Goal: Find specific page/section: Find specific page/section

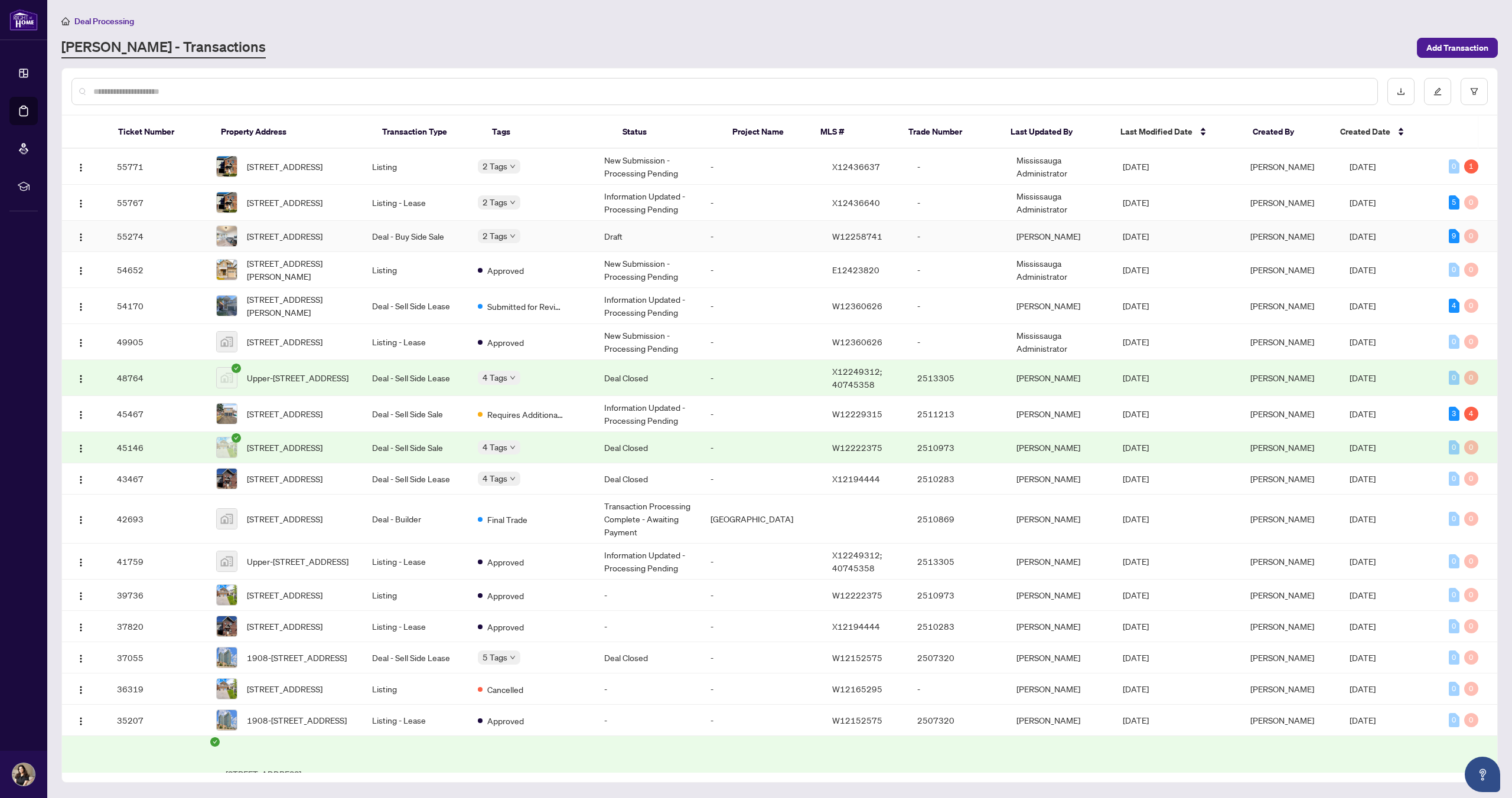
click at [285, 237] on span "[STREET_ADDRESS]" at bounding box center [284, 236] width 75 height 13
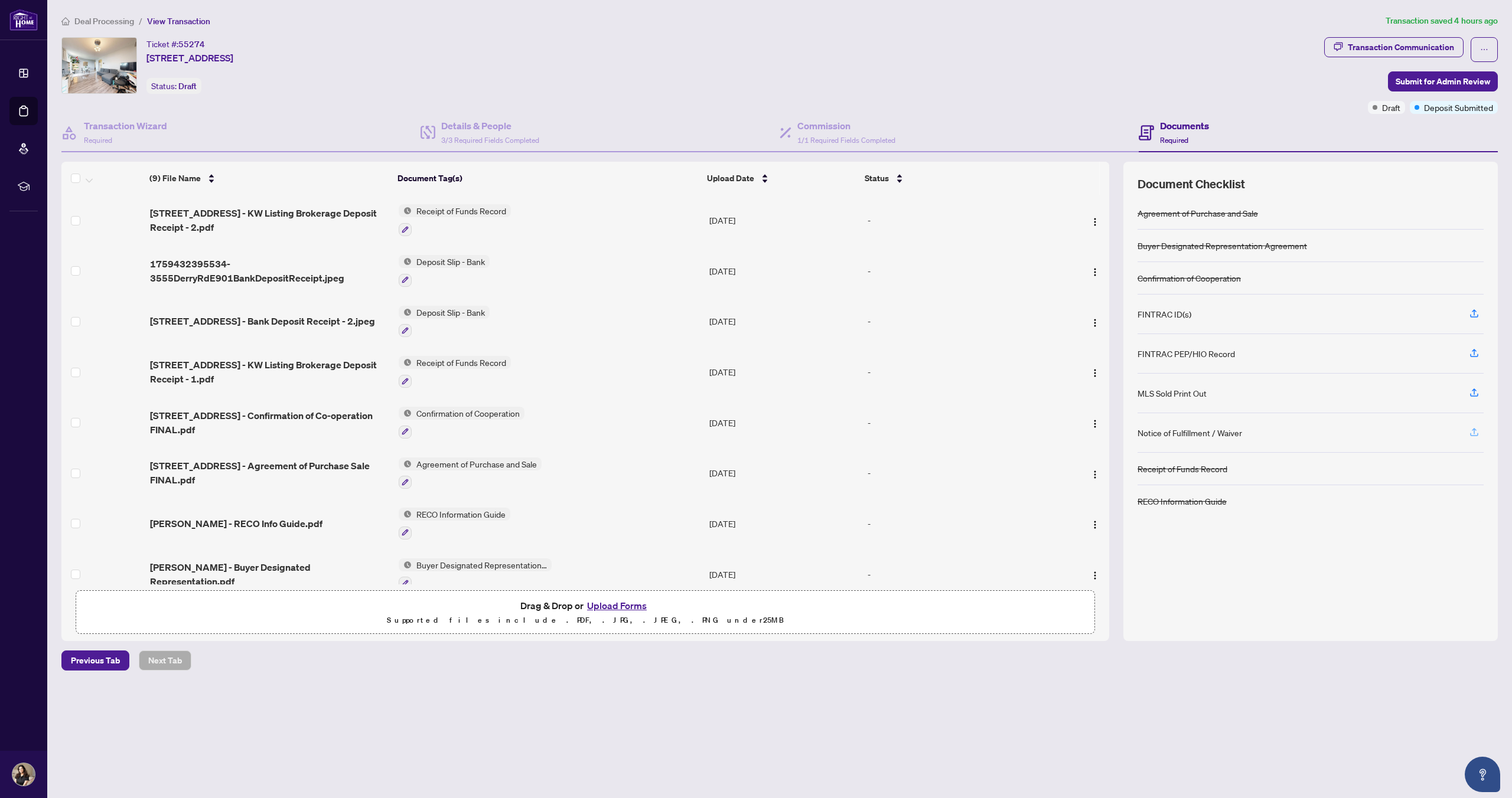
click at [1476, 431] on icon "button" at bounding box center [1474, 432] width 11 height 11
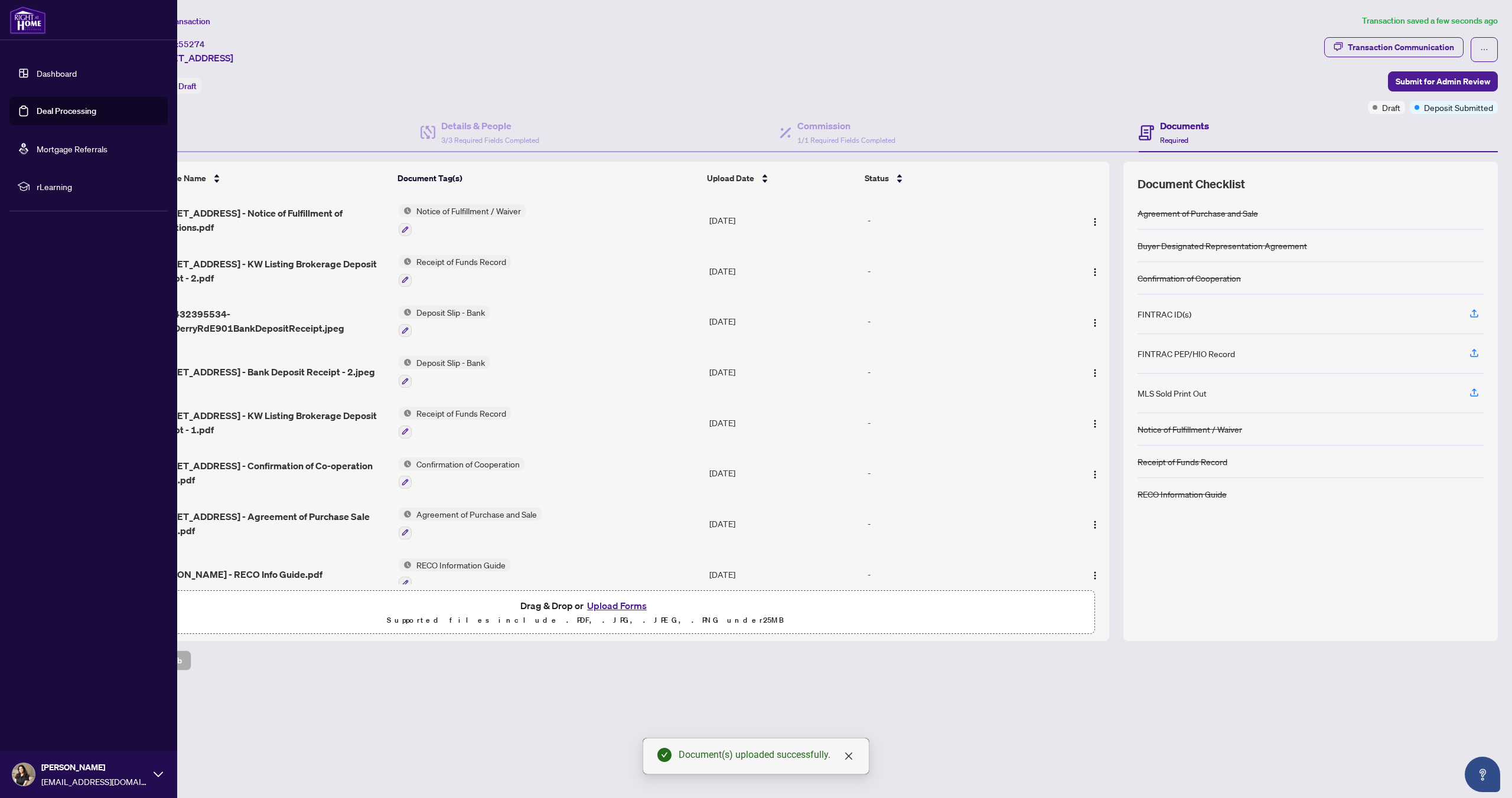
click at [59, 108] on link "Deal Processing" at bounding box center [66, 111] width 60 height 11
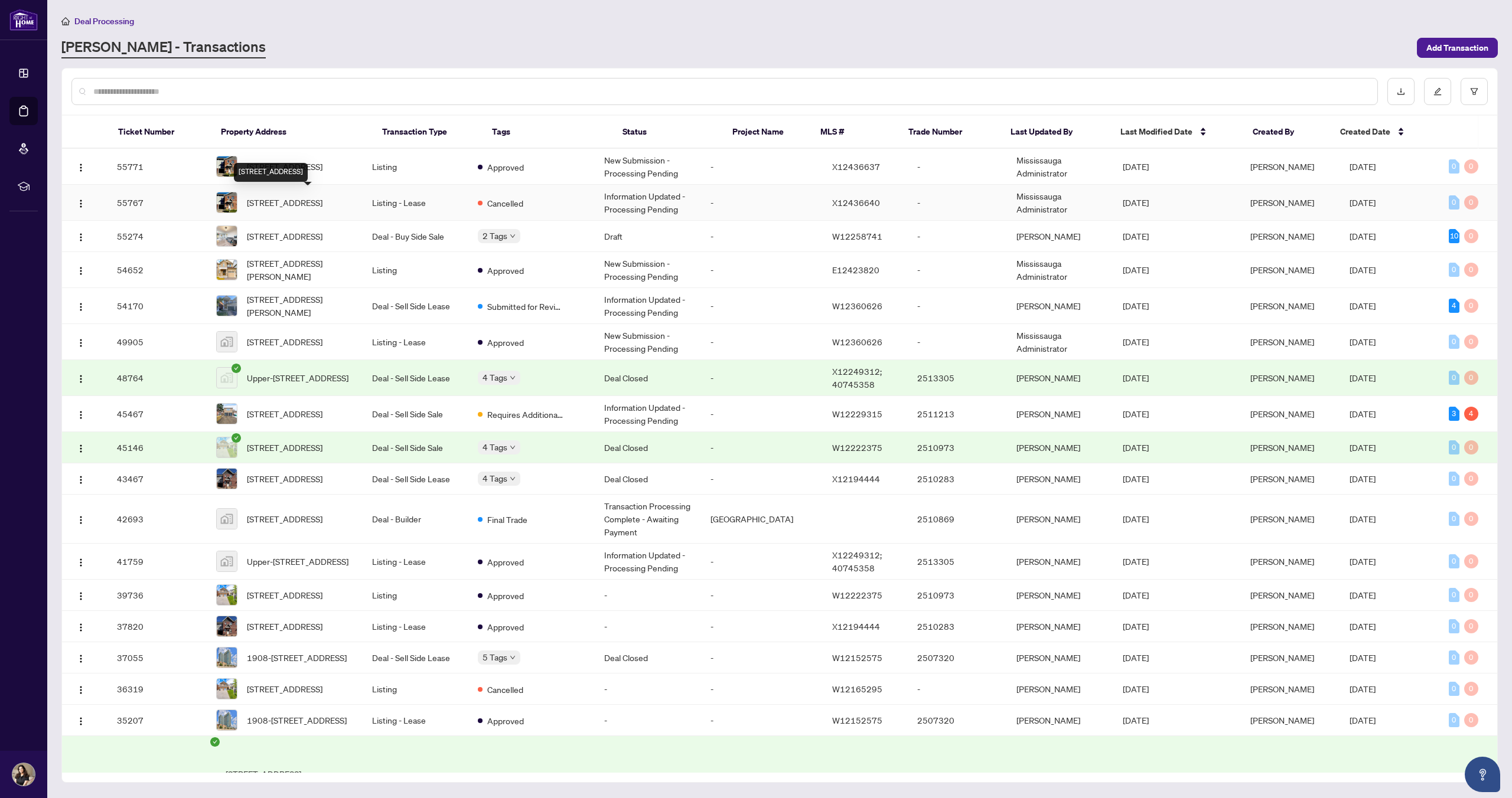
click at [323, 209] on span "[STREET_ADDRESS]" at bounding box center [284, 202] width 75 height 13
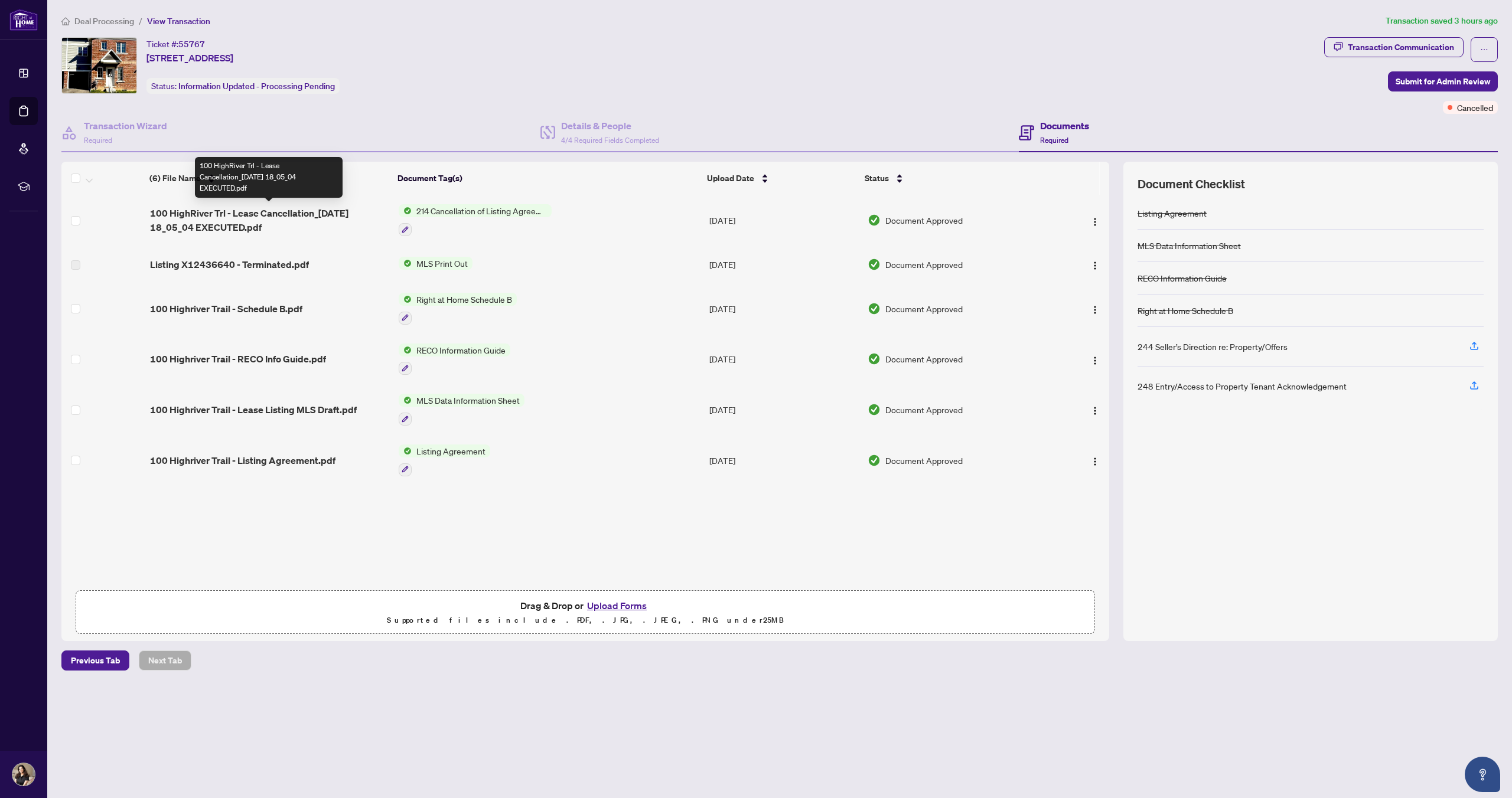
click at [326, 213] on span "100 HighRiver Trl - Lease Cancellation_[DATE] 18_05_04 EXECUTED.pdf" at bounding box center [269, 220] width 239 height 29
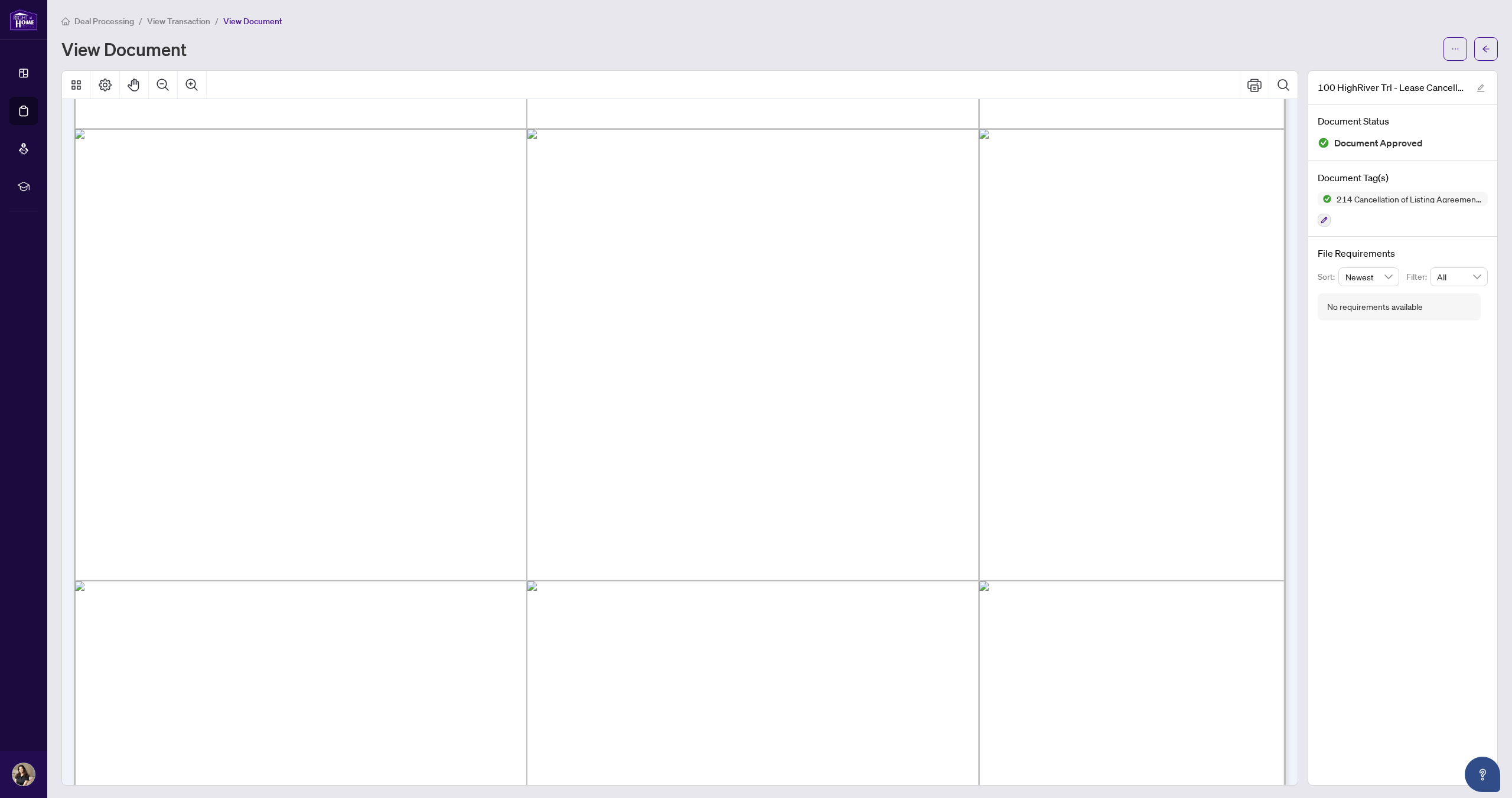
scroll to position [905, 0]
